Goal: Task Accomplishment & Management: Manage account settings

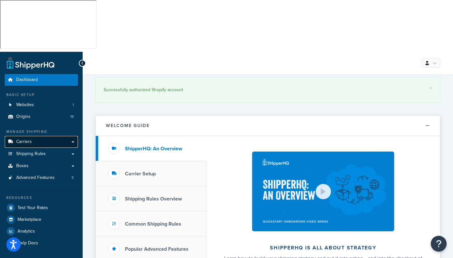
click at [25, 139] on span "Carriers" at bounding box center [24, 141] width 16 height 5
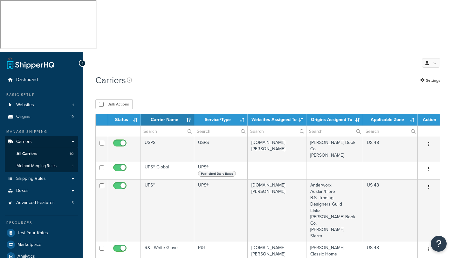
select select "15"
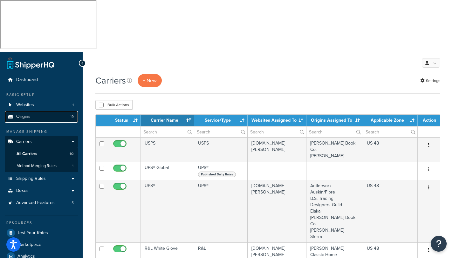
click at [29, 114] on span "Origins" at bounding box center [23, 116] width 14 height 5
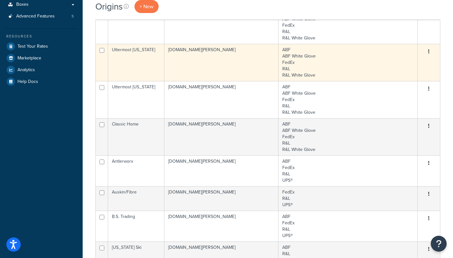
scroll to position [170, 0]
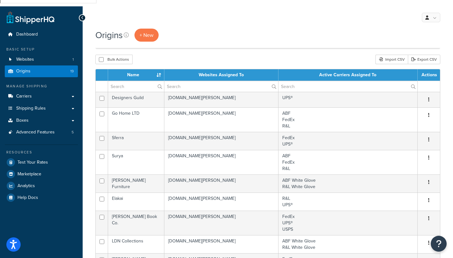
scroll to position [0, 0]
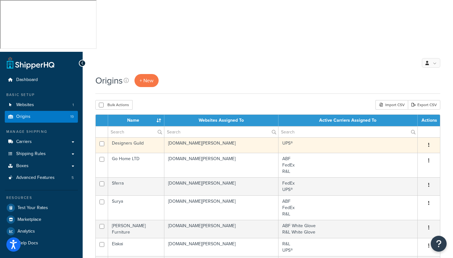
click at [204, 137] on td "k-kircher-home.myshopify.com" at bounding box center [221, 145] width 114 height 16
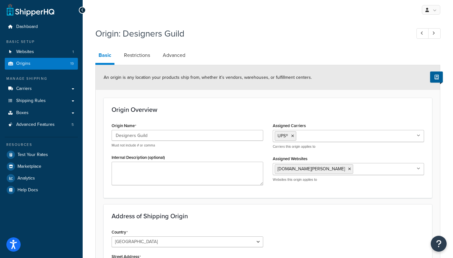
scroll to position [84, 0]
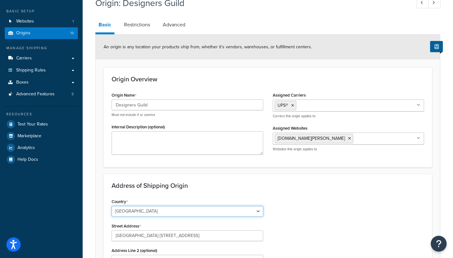
click at [257, 206] on select "[GEOGRAPHIC_DATA] [GEOGRAPHIC_DATA] [GEOGRAPHIC_DATA] [GEOGRAPHIC_DATA] [GEOGRA…" at bounding box center [188, 211] width 152 height 11
select select "1000"
click at [112, 206] on select "[GEOGRAPHIC_DATA] [GEOGRAPHIC_DATA] [GEOGRAPHIC_DATA] [GEOGRAPHIC_DATA] [GEOGRA…" at bounding box center [188, 211] width 152 height 11
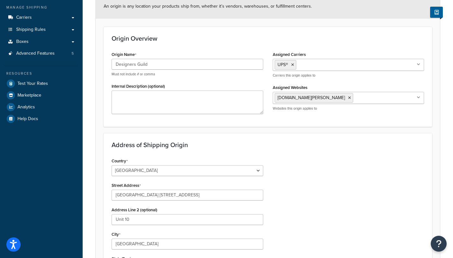
scroll to position [126, 0]
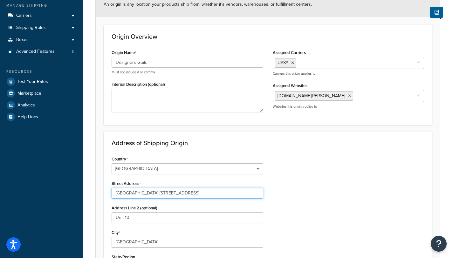
drag, startPoint x: 117, startPoint y: 140, endPoint x: 197, endPoint y: 143, distance: 80.2
click at [197, 188] on input "[GEOGRAPHIC_DATA] [STREET_ADDRESS]" at bounding box center [188, 193] width 152 height 11
drag, startPoint x: 199, startPoint y: 142, endPoint x: 94, endPoint y: 139, distance: 105.3
click at [94, 139] on div "Origin: Designers Guild Basic Restrictions Advanced An origin is any location y…" at bounding box center [268, 183] width 370 height 464
paste input "[STREET_ADDRESS][US_STATE]"
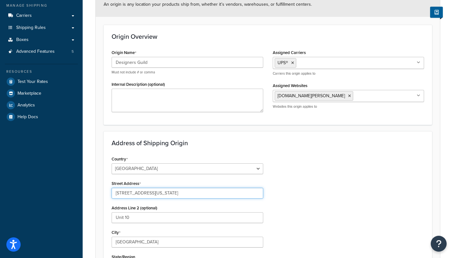
type input "[STREET_ADDRESS][US_STATE]"
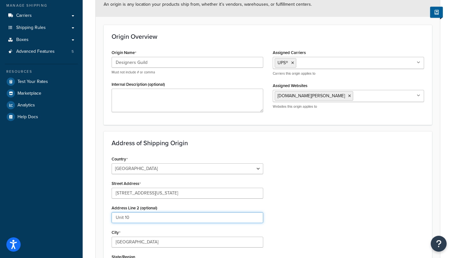
drag, startPoint x: 141, startPoint y: 169, endPoint x: 85, endPoint y: 157, distance: 57.3
click at [85, 157] on div "Origin: Designers Guild Basic Restrictions Advanced An origin is any location y…" at bounding box center [268, 183] width 370 height 464
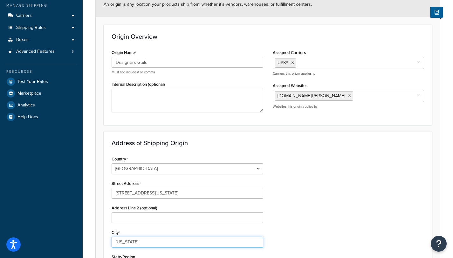
type input "[US_STATE]"
select select "32"
click at [309, 162] on div "Country [GEOGRAPHIC_DATA] [GEOGRAPHIC_DATA] [GEOGRAPHIC_DATA] [GEOGRAPHIC_DATA]…" at bounding box center [268, 260] width 322 height 210
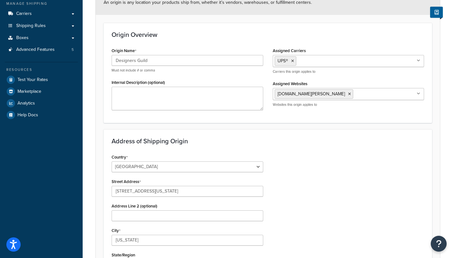
scroll to position [129, 0]
drag, startPoint x: 139, startPoint y: 239, endPoint x: 53, endPoint y: 222, distance: 87.4
click at [53, 222] on div "Dashboard Basic Setup Websites 1 Origins 19 Manage Shipping Carriers Carriers A…" at bounding box center [226, 175] width 453 height 505
type input "10016"
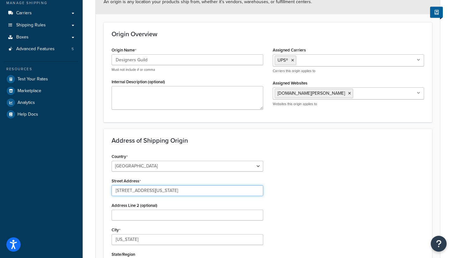
drag, startPoint x: 166, startPoint y: 140, endPoint x: 250, endPoint y: 155, distance: 84.9
click at [251, 185] on input "[STREET_ADDRESS][US_STATE]" at bounding box center [188, 190] width 152 height 11
type input "[STREET_ADDRESS]"
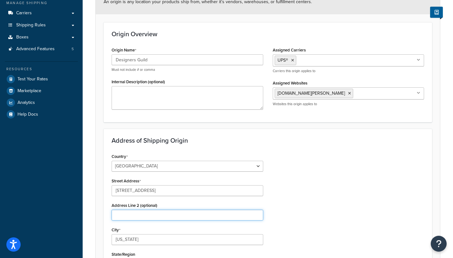
click at [132, 210] on input "Address Line 2 (optional)" at bounding box center [188, 215] width 152 height 11
type input "10th Floor"
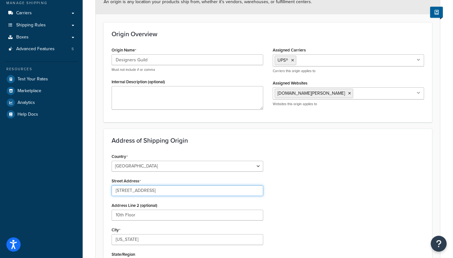
drag, startPoint x: 147, startPoint y: 136, endPoint x: 193, endPoint y: 140, distance: 45.9
click at [193, 185] on input "[STREET_ADDRESS]" at bounding box center [188, 190] width 152 height 11
type input "[STREET_ADDRESS]"
click at [338, 166] on div "Country [GEOGRAPHIC_DATA] [GEOGRAPHIC_DATA] [GEOGRAPHIC_DATA] [GEOGRAPHIC_DATA]…" at bounding box center [268, 257] width 322 height 210
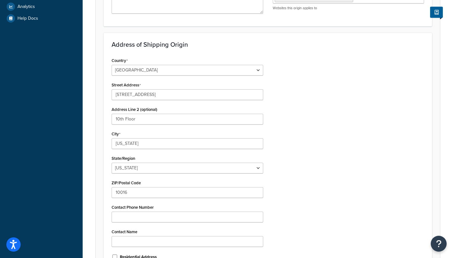
scroll to position [247, 0]
